Goal: Transaction & Acquisition: Purchase product/service

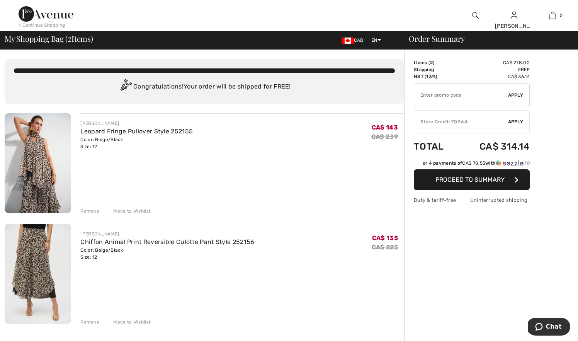
click at [443, 94] on input "TEXT" at bounding box center [461, 95] width 94 height 23
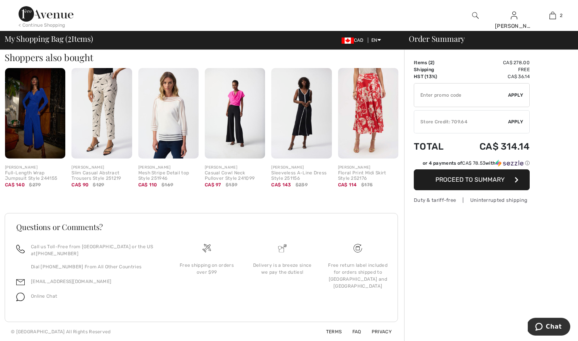
scroll to position [300, 0]
click at [120, 296] on div "Online Chat" at bounding box center [87, 299] width 143 height 15
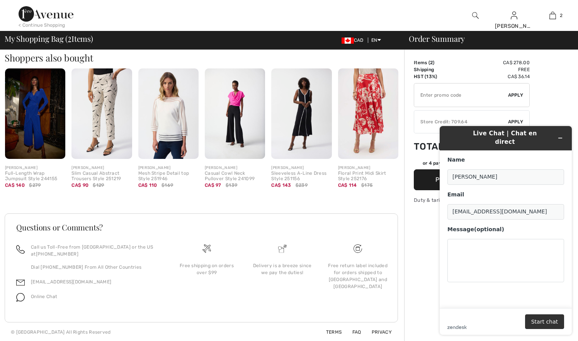
click at [120, 296] on div "Online Chat" at bounding box center [87, 299] width 143 height 15
click at [561, 135] on icon "Minimize widget" at bounding box center [560, 137] width 5 height 5
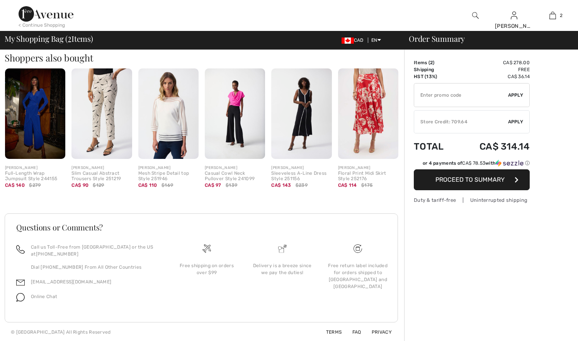
scroll to position [0, 0]
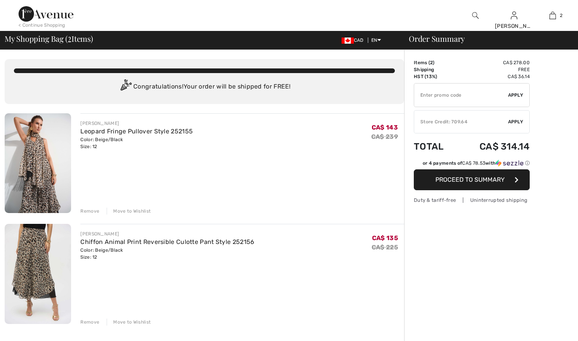
click at [296, 305] on div "JOSEPH RIBKOFF Chiffon Animal Print Reversible Culotte Pant Style 252156 Color:…" at bounding box center [242, 274] width 324 height 101
click at [298, 297] on div "JOSEPH RIBKOFF Chiffon Animal Print Reversible Culotte Pant Style 252156 Color:…" at bounding box center [242, 274] width 324 height 101
click at [56, 18] on img at bounding box center [46, 13] width 55 height 15
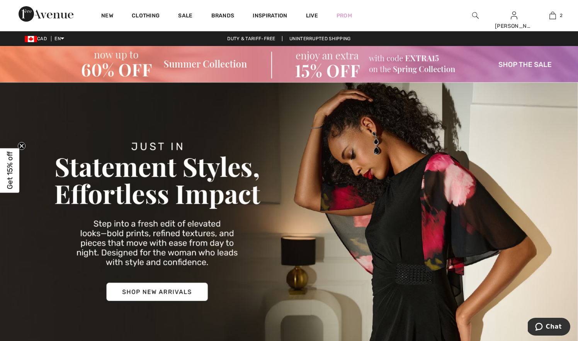
click at [552, 328] on span "Chat" at bounding box center [554, 326] width 16 height 7
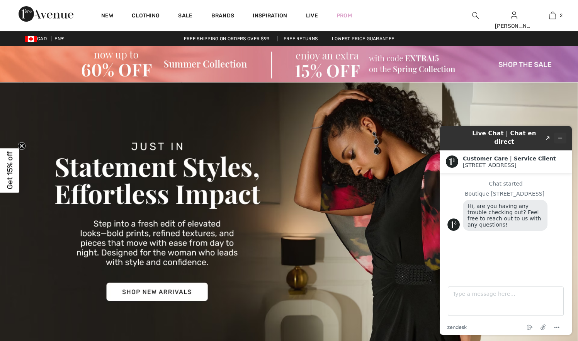
click at [559, 136] on icon "Minimize widget" at bounding box center [560, 137] width 5 height 5
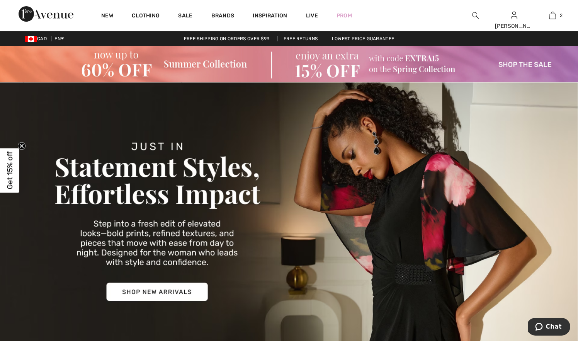
click at [227, 68] on img at bounding box center [289, 64] width 578 height 36
click at [229, 68] on img at bounding box center [289, 64] width 578 height 36
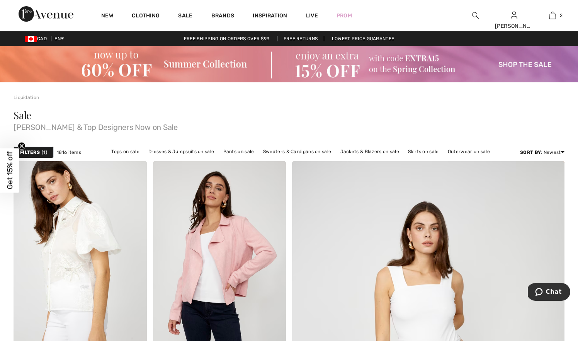
click at [37, 135] on div "Sale Joseph Ribkoff & Top Designers Now on Sale" at bounding box center [289, 122] width 551 height 43
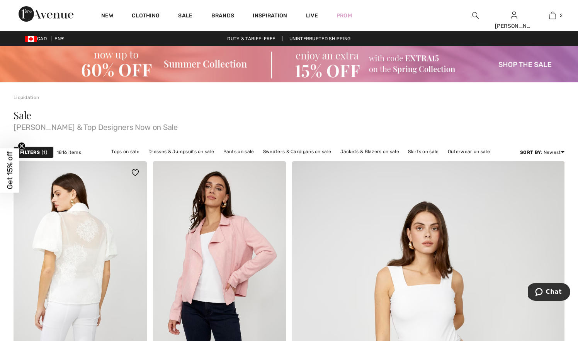
click at [20, 165] on img at bounding box center [80, 261] width 133 height 200
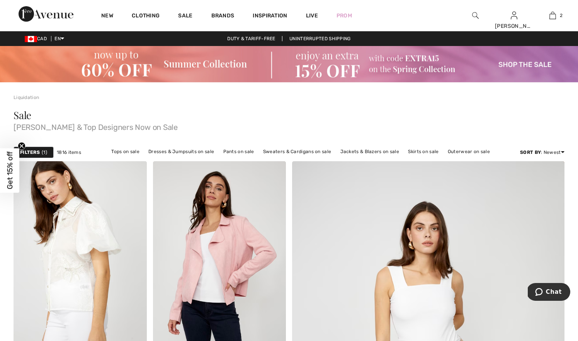
click at [36, 154] on strong "Filters" at bounding box center [30, 152] width 20 height 7
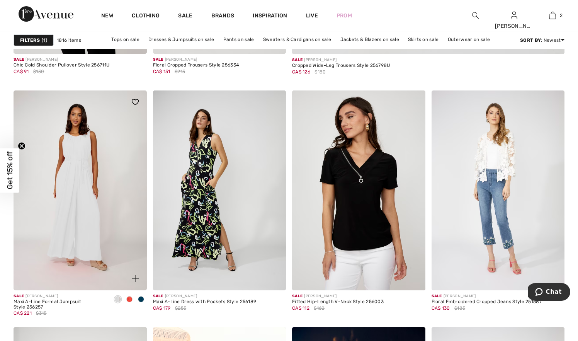
scroll to position [545, 0]
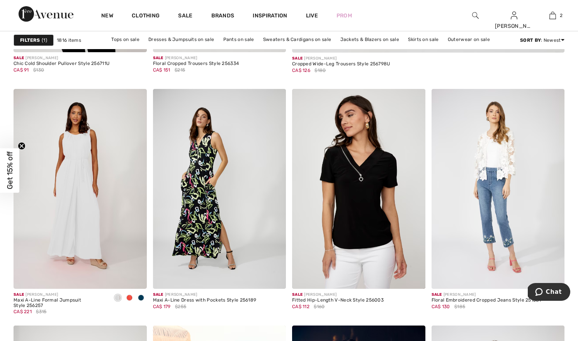
click at [10, 163] on span "Get 15% off" at bounding box center [9, 171] width 9 height 38
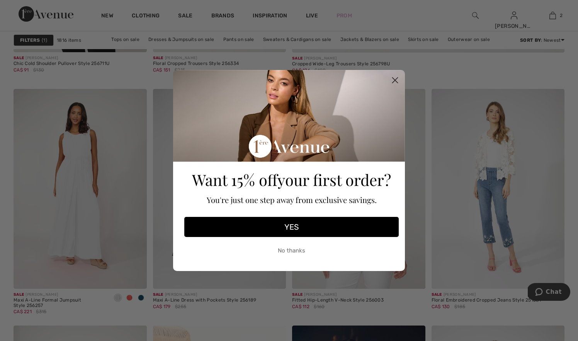
click at [396, 80] on icon "Close dialog" at bounding box center [395, 80] width 5 height 5
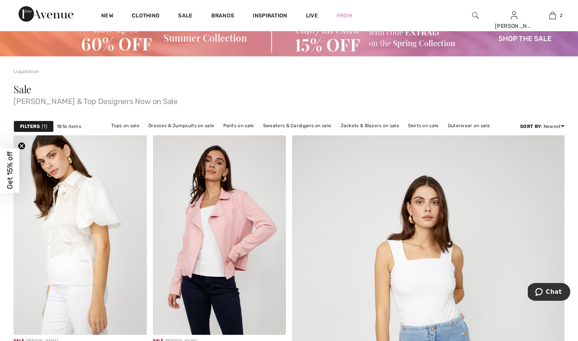
scroll to position [27, 0]
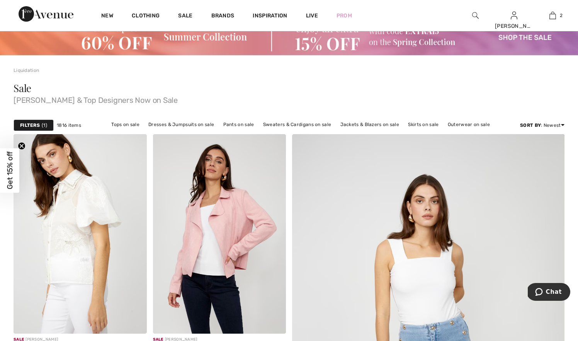
click at [78, 80] on div "Sale Joseph Ribkoff & Top Designers Now on Sale" at bounding box center [289, 95] width 551 height 43
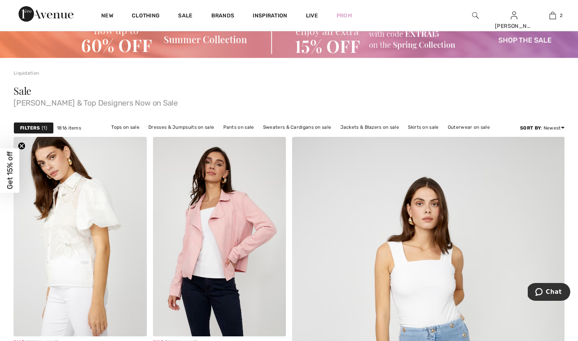
scroll to position [21, 0]
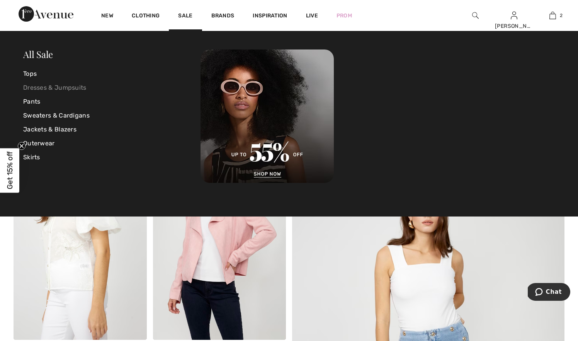
click at [152, 89] on link "Dresses & Jumpsuits" at bounding box center [111, 88] width 177 height 14
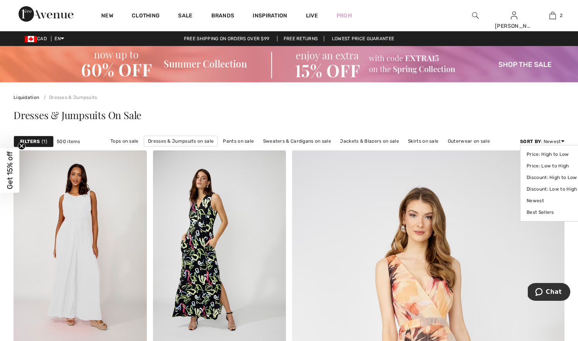
click at [562, 141] on icon at bounding box center [562, 140] width 3 height 5
click at [538, 200] on link "Newest" at bounding box center [552, 201] width 50 height 12
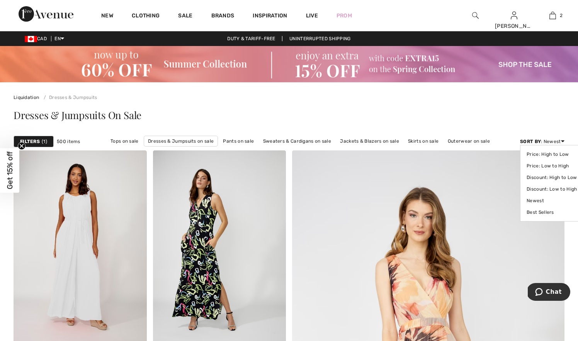
click at [472, 111] on div "Dresses & Jumpsuits On Sale" at bounding box center [289, 115] width 551 height 10
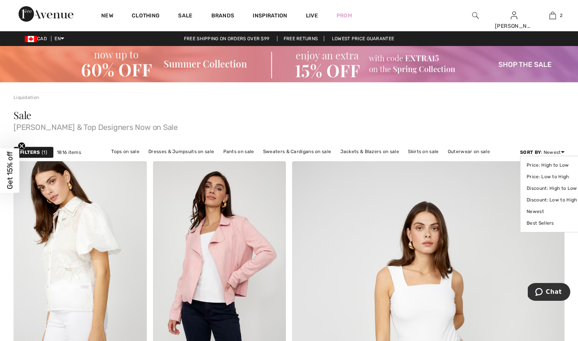
click at [564, 150] on icon at bounding box center [562, 151] width 3 height 5
click at [529, 60] on img at bounding box center [289, 64] width 578 height 36
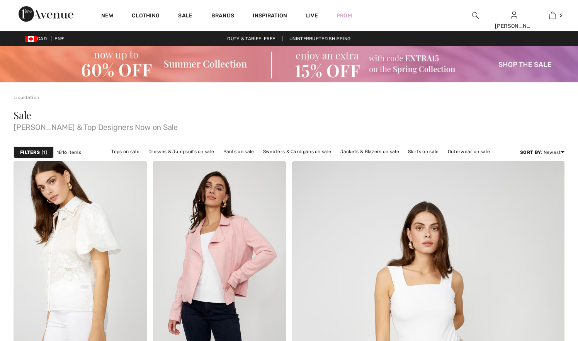
checkbox input "true"
click at [39, 151] on strong "Filters" at bounding box center [30, 152] width 20 height 7
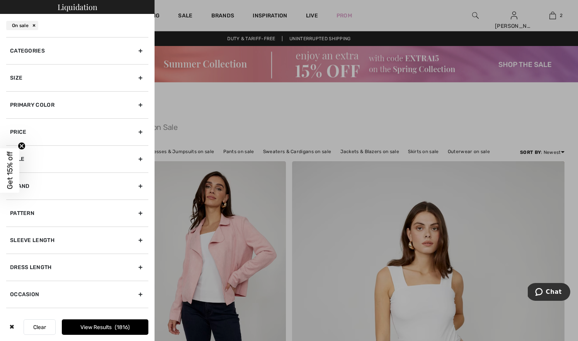
click at [40, 148] on div "Sale" at bounding box center [77, 158] width 142 height 27
click at [41, 104] on div "Primary Color" at bounding box center [77, 104] width 142 height 27
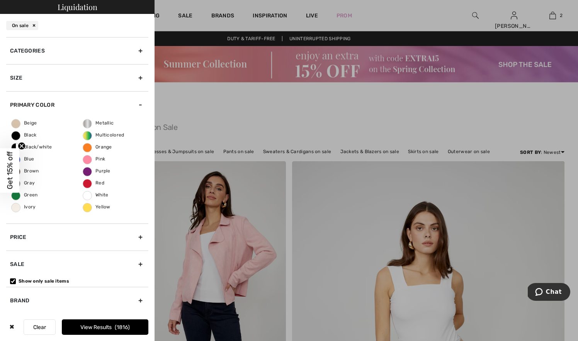
click at [41, 104] on div "Primary Color" at bounding box center [77, 104] width 142 height 27
click at [89, 183] on span "Red" at bounding box center [93, 182] width 21 height 5
click at [0, 0] on input "Red" at bounding box center [0, 0] width 0 height 0
click at [106, 324] on button "View Results 86" at bounding box center [105, 326] width 87 height 15
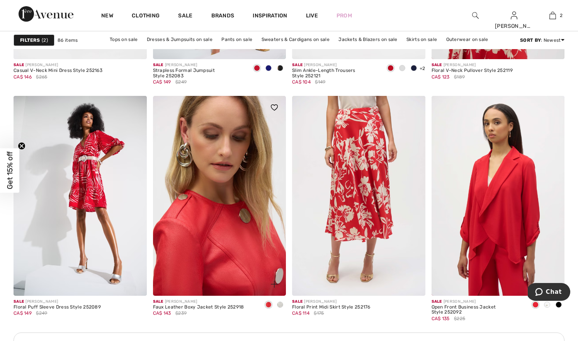
scroll to position [805, 0]
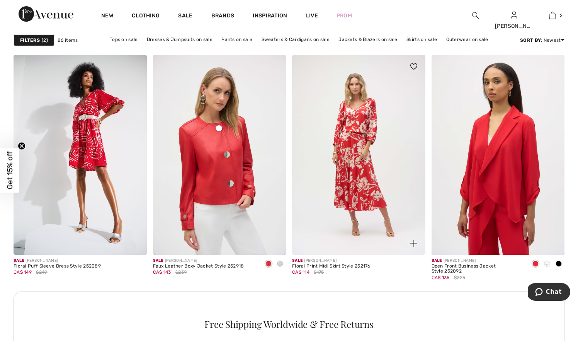
click at [356, 166] on img at bounding box center [358, 155] width 133 height 200
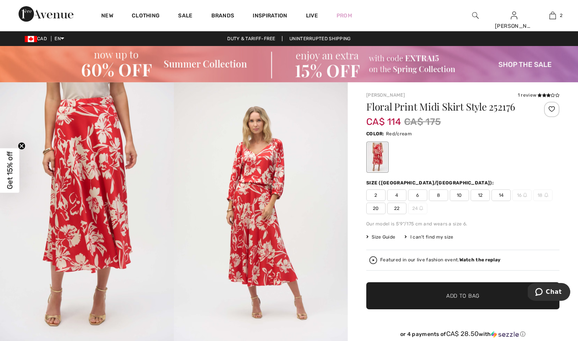
click at [481, 195] on span "12" at bounding box center [480, 195] width 19 height 12
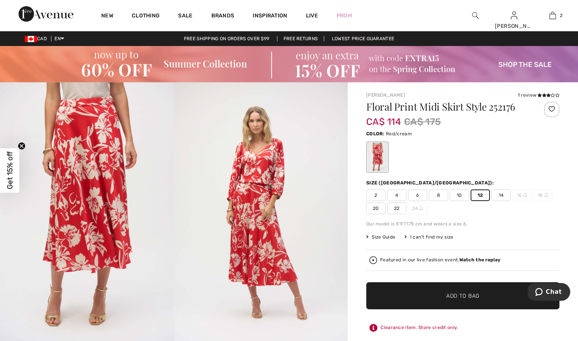
click at [452, 296] on span "Add to Bag" at bounding box center [463, 296] width 33 height 8
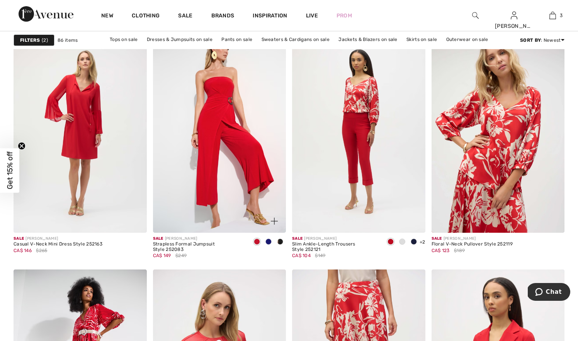
scroll to position [586, 0]
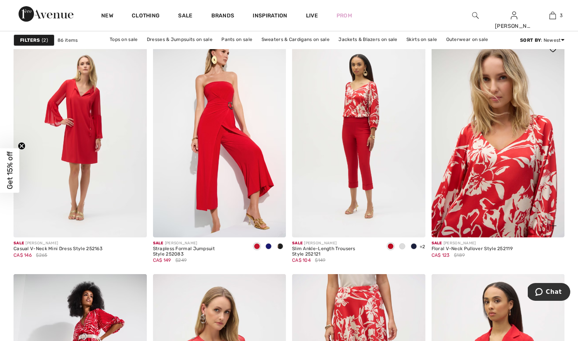
click at [474, 139] on img at bounding box center [498, 138] width 133 height 200
click at [491, 157] on img at bounding box center [498, 138] width 133 height 200
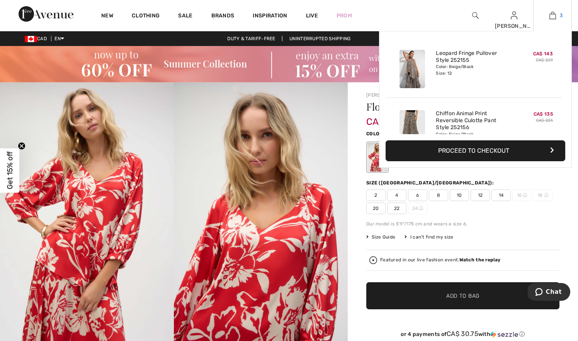
click at [553, 16] on img at bounding box center [553, 15] width 7 height 9
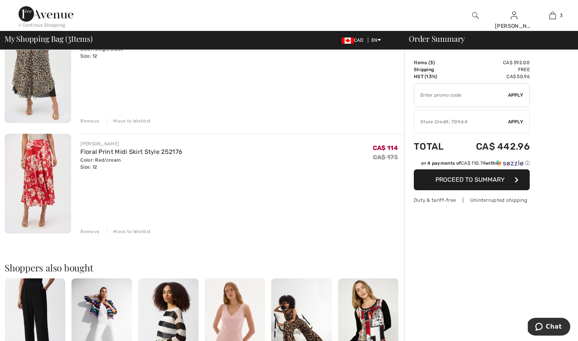
scroll to position [203, 0]
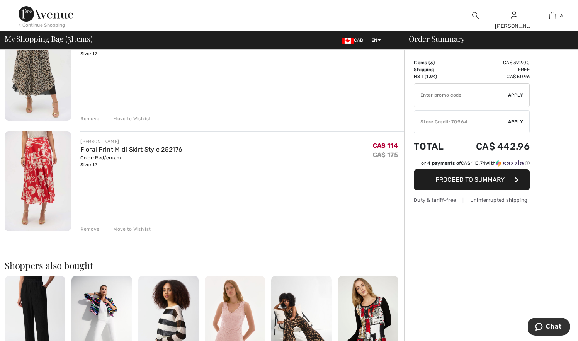
click at [96, 229] on div "Remove" at bounding box center [89, 229] width 19 height 7
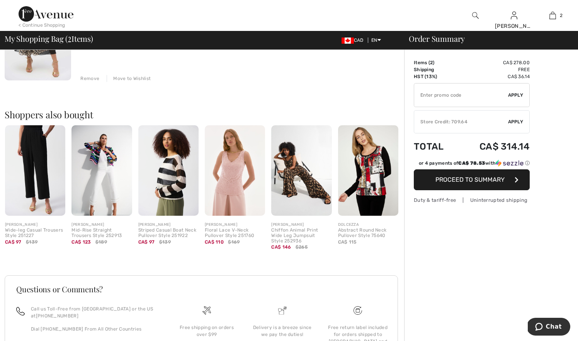
scroll to position [238, 0]
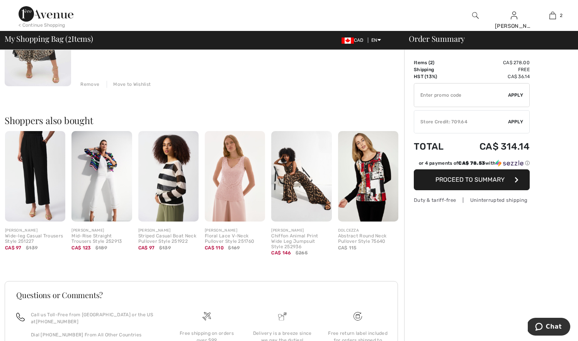
click at [428, 94] on input "TEXT" at bounding box center [461, 95] width 94 height 23
type input "EXTRA15"
click at [516, 95] on span "Apply" at bounding box center [515, 95] width 15 height 7
click at [454, 120] on div "Store Credit: 709.64" at bounding box center [461, 121] width 94 height 7
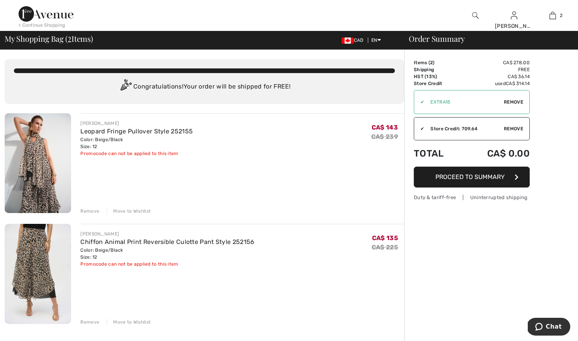
scroll to position [0, 0]
click at [464, 179] on span "Proceed to Summary" at bounding box center [470, 176] width 69 height 7
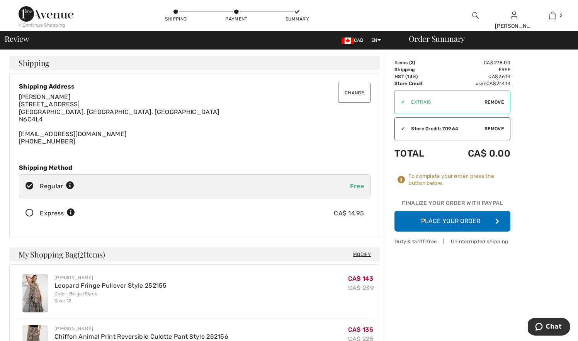
click at [464, 222] on button "Place Your Order" at bounding box center [453, 221] width 116 height 21
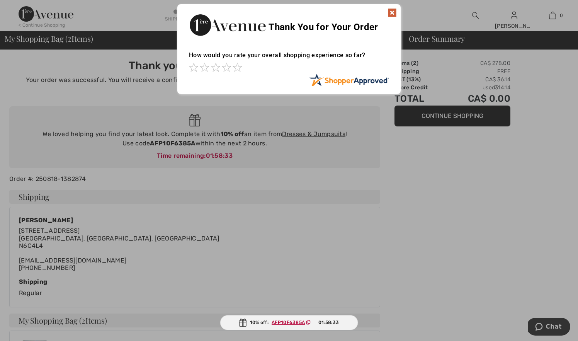
click at [387, 18] on div "Thank You for Your Order" at bounding box center [288, 23] width 223 height 39
click at [321, 58] on div "How would you rate your overall shopping experience so far?" at bounding box center [289, 59] width 200 height 30
click at [310, 45] on div "How would you rate your overall shopping experience so far?" at bounding box center [289, 59] width 200 height 30
click at [246, 73] on div at bounding box center [289, 77] width 200 height 8
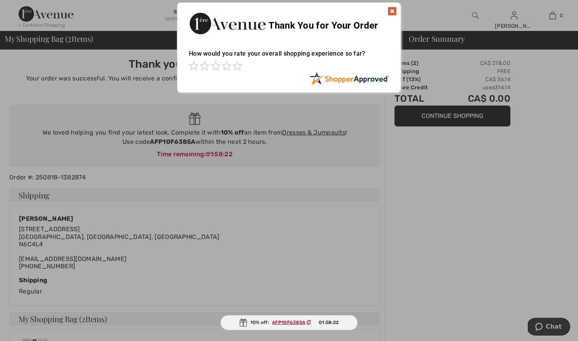
scroll to position [2, 0]
click at [297, 323] on ins "AFP10F6385A" at bounding box center [289, 322] width 33 height 5
click at [297, 323] on ins "AFP10F6385A" at bounding box center [288, 322] width 33 height 5
click at [390, 9] on img at bounding box center [392, 11] width 9 height 9
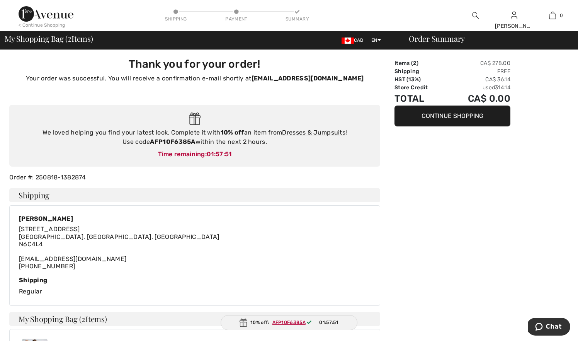
click at [60, 14] on img at bounding box center [46, 13] width 55 height 15
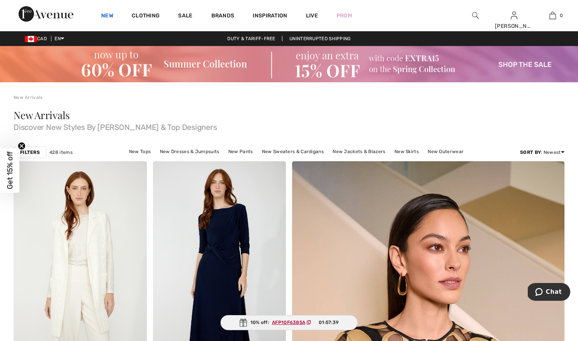
click at [109, 14] on link "New" at bounding box center [107, 16] width 12 height 8
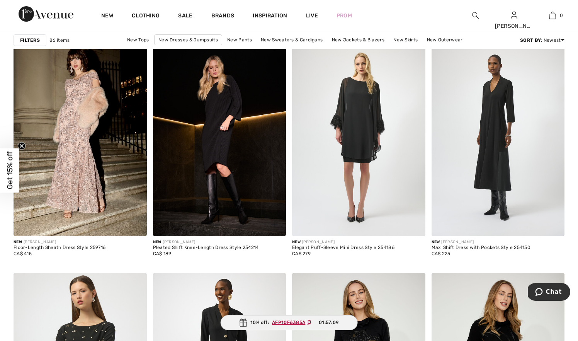
scroll to position [1154, 0]
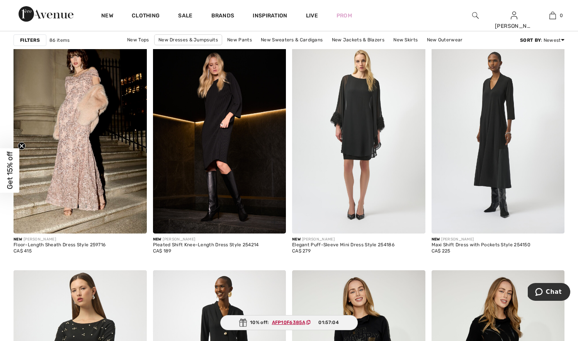
click at [191, 149] on img at bounding box center [219, 134] width 133 height 200
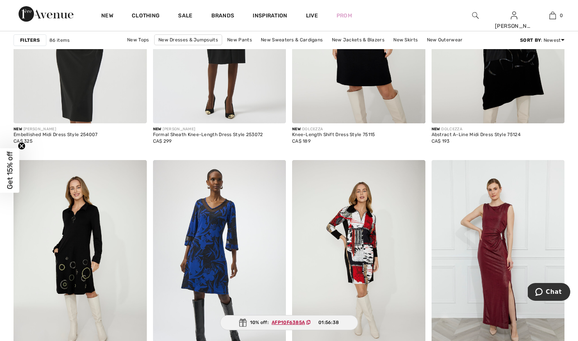
scroll to position [1517, 0]
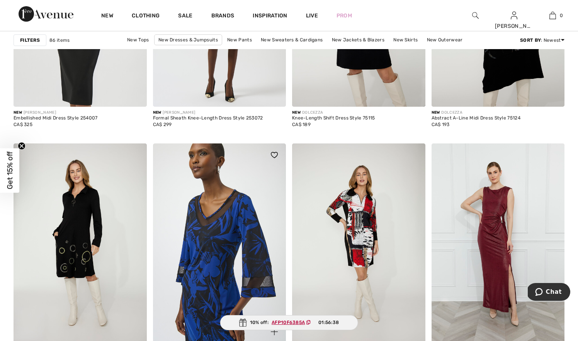
click at [250, 225] on img at bounding box center [219, 243] width 133 height 200
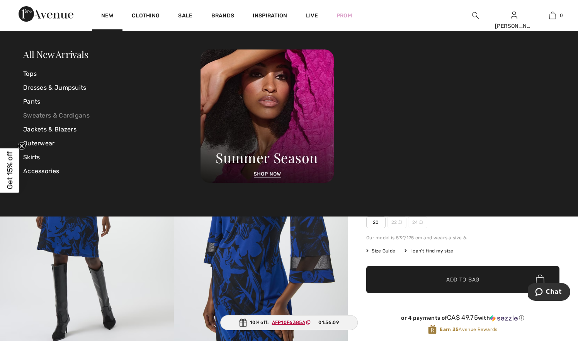
click at [65, 113] on link "Sweaters & Cardigans" at bounding box center [111, 116] width 177 height 14
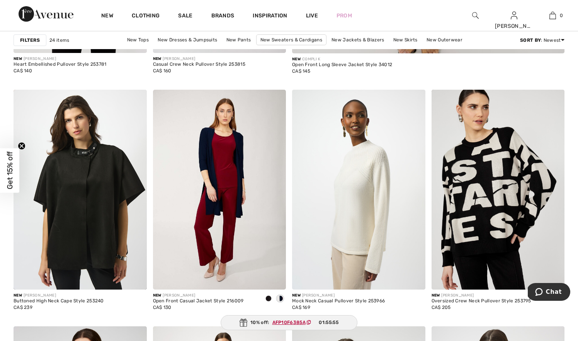
scroll to position [534, 0]
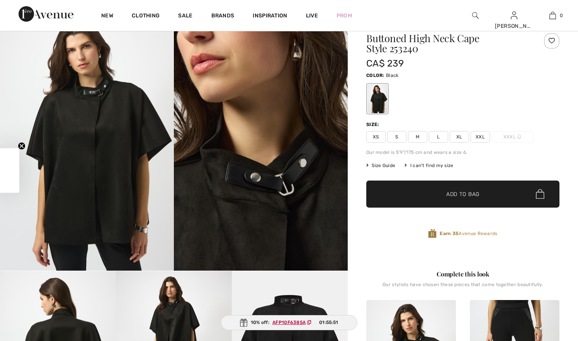
scroll to position [72, 0]
